Goal: Task Accomplishment & Management: Use online tool/utility

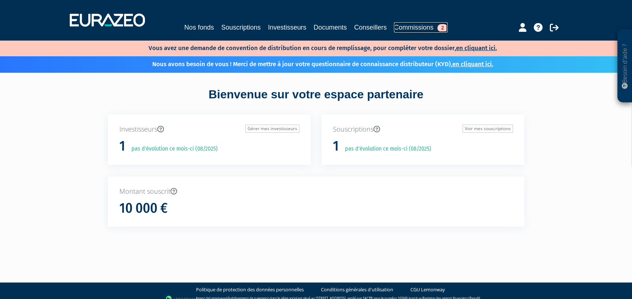
click at [443, 27] on span "2" at bounding box center [443, 28] width 10 height 8
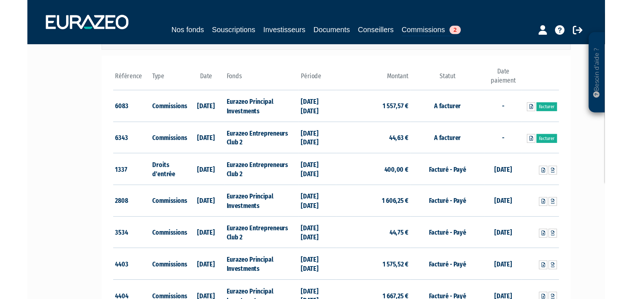
scroll to position [146, 0]
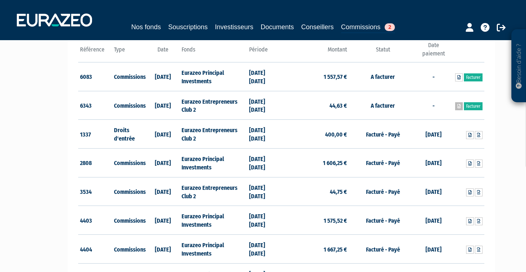
click at [458, 104] on icon at bounding box center [458, 106] width 3 height 4
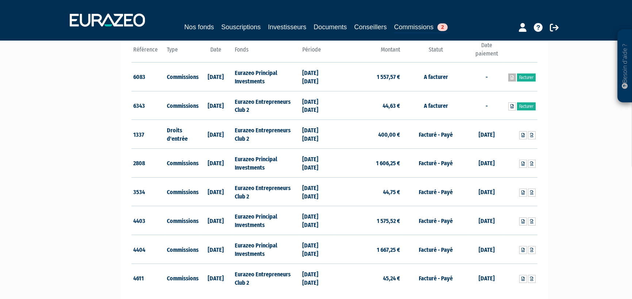
click at [511, 76] on icon at bounding box center [512, 77] width 3 height 4
click at [527, 105] on link "Facturer" at bounding box center [526, 106] width 19 height 8
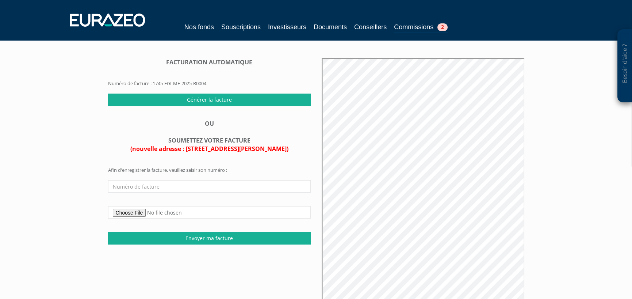
scroll to position [73, 0]
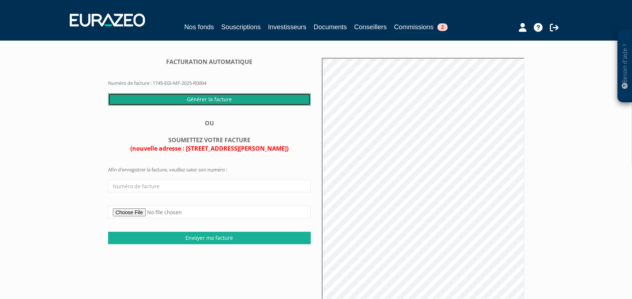
click at [195, 106] on input "Générer la facture" at bounding box center [209, 99] width 203 height 12
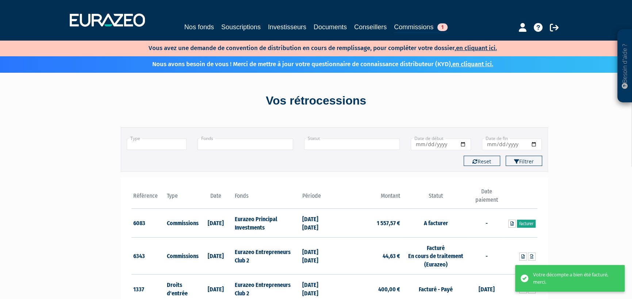
click at [524, 222] on link "Facturer" at bounding box center [526, 224] width 19 height 8
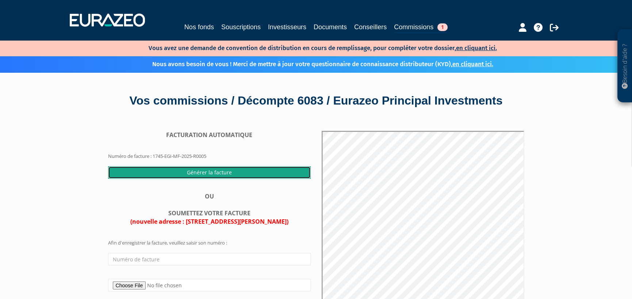
drag, startPoint x: 191, startPoint y: 187, endPoint x: 339, endPoint y: 23, distance: 220.3
click at [192, 179] on input "Générer la facture" at bounding box center [209, 172] width 203 height 12
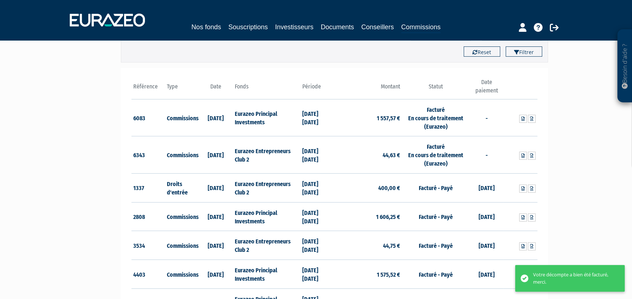
scroll to position [110, 0]
click at [533, 155] on icon at bounding box center [531, 155] width 3 height 4
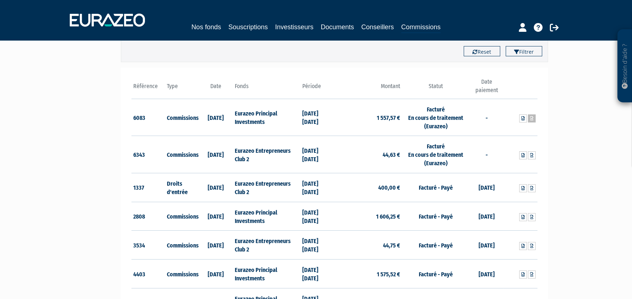
click at [531, 119] on icon at bounding box center [531, 118] width 3 height 4
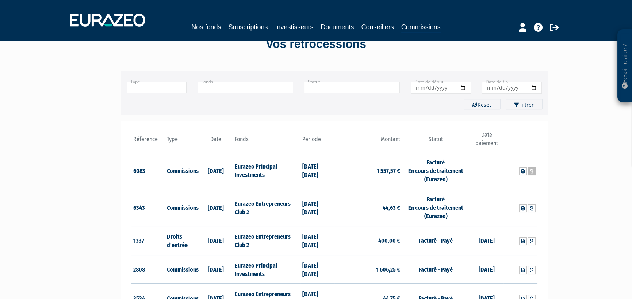
scroll to position [0, 0]
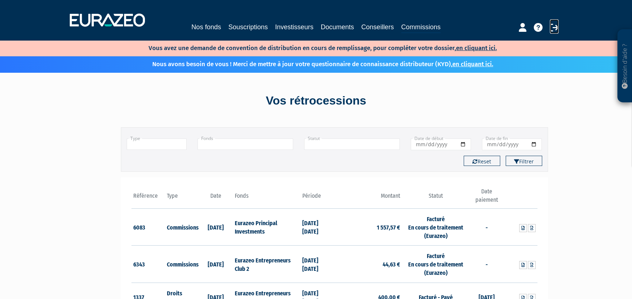
click at [555, 29] on icon at bounding box center [554, 27] width 9 height 9
